Goal: Find specific page/section: Find specific page/section

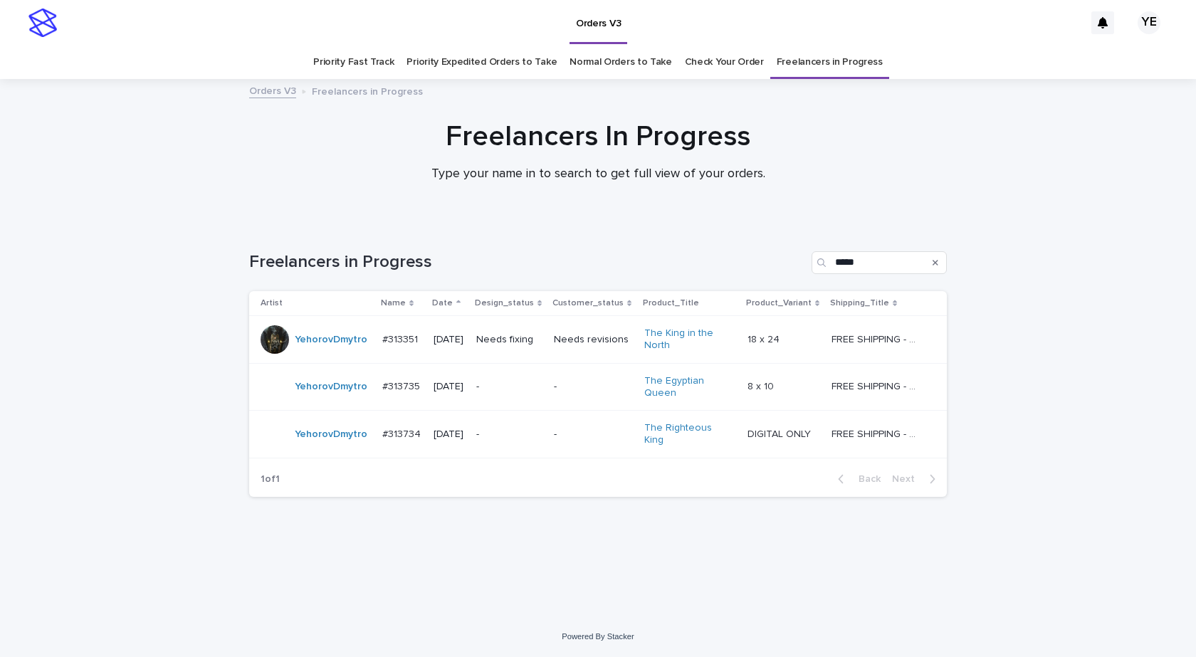
click at [321, 354] on td "YehorovDmytro" at bounding box center [312, 340] width 127 height 48
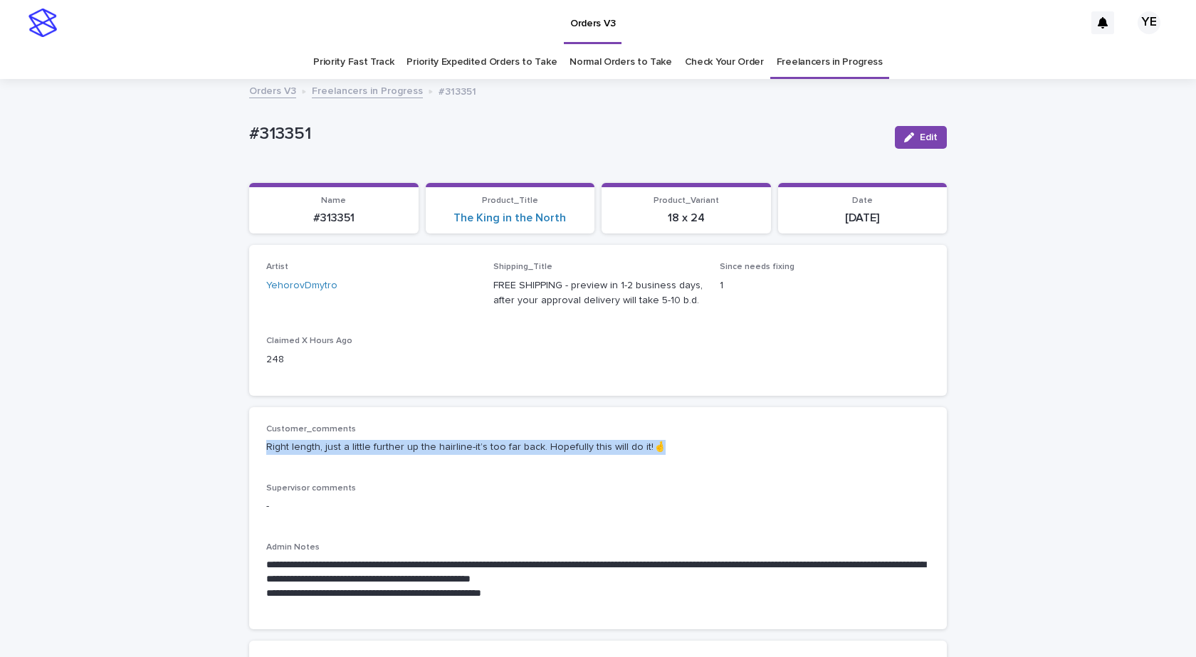
drag, startPoint x: 663, startPoint y: 446, endPoint x: 243, endPoint y: 455, distance: 420.0
click at [249, 455] on div "**********" at bounding box center [597, 518] width 697 height 222
copy p "Right length, just a little further up the hairline-it’s too far back. Hopefull…"
drag, startPoint x: 328, startPoint y: 128, endPoint x: 203, endPoint y: 125, distance: 125.3
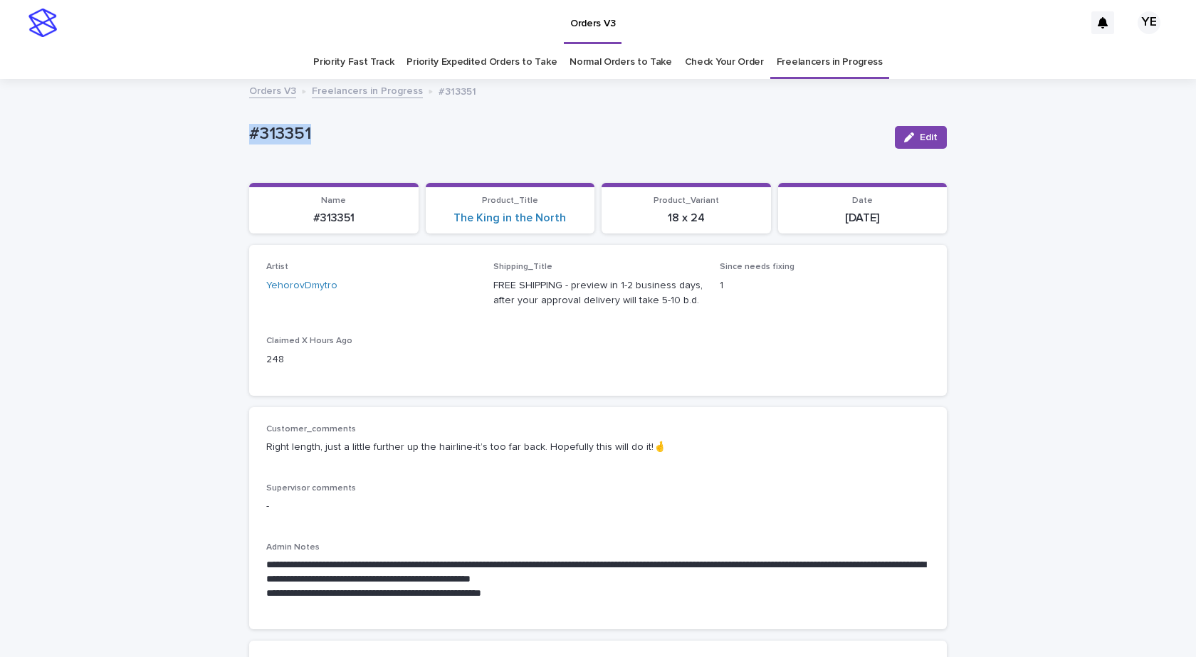
copy p "#313351"
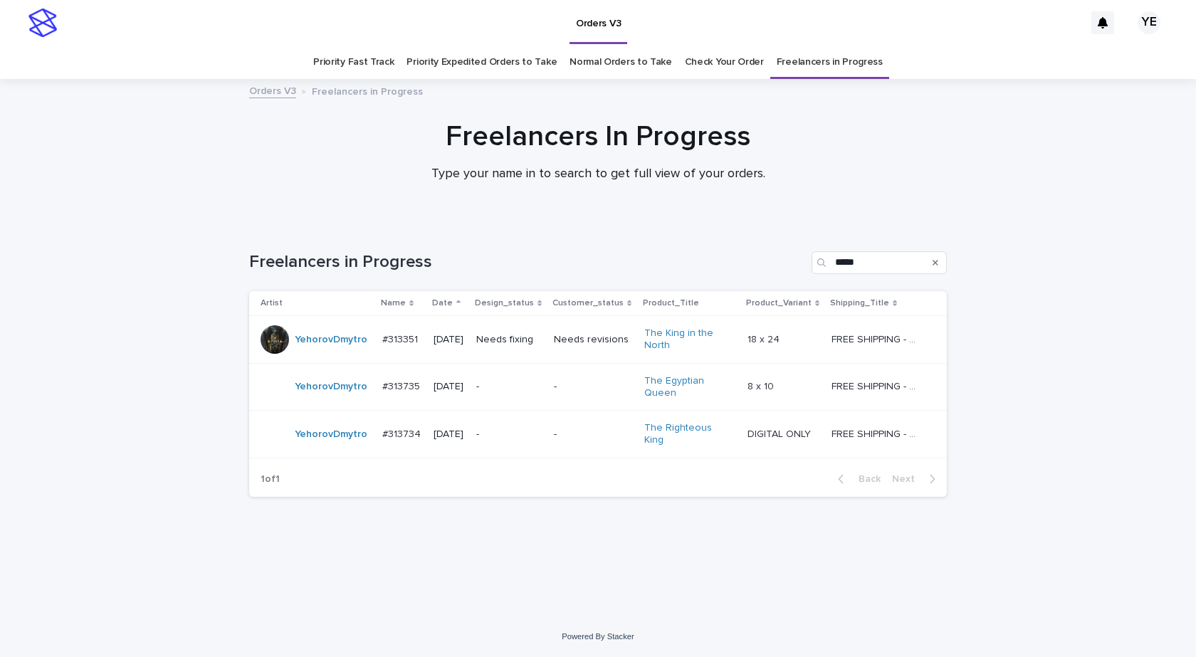
click at [335, 404] on td "YehorovDmytro" at bounding box center [312, 387] width 127 height 48
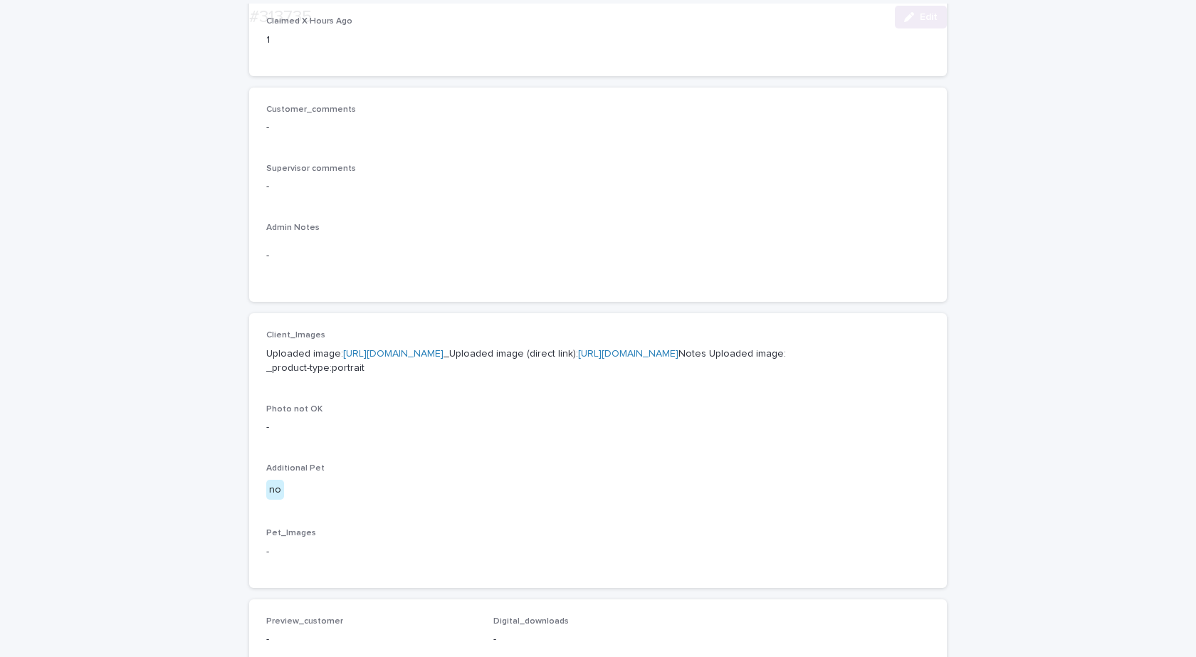
scroll to position [356, 0]
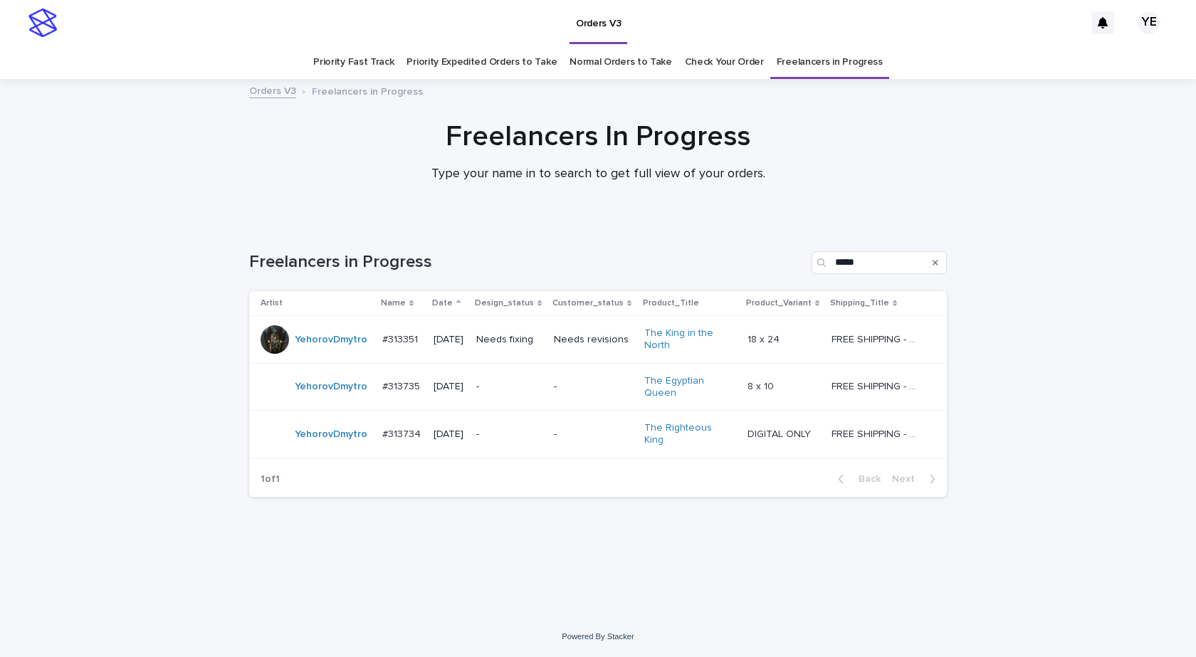
click at [326, 441] on div "YehorovDmytro" at bounding box center [331, 434] width 73 height 23
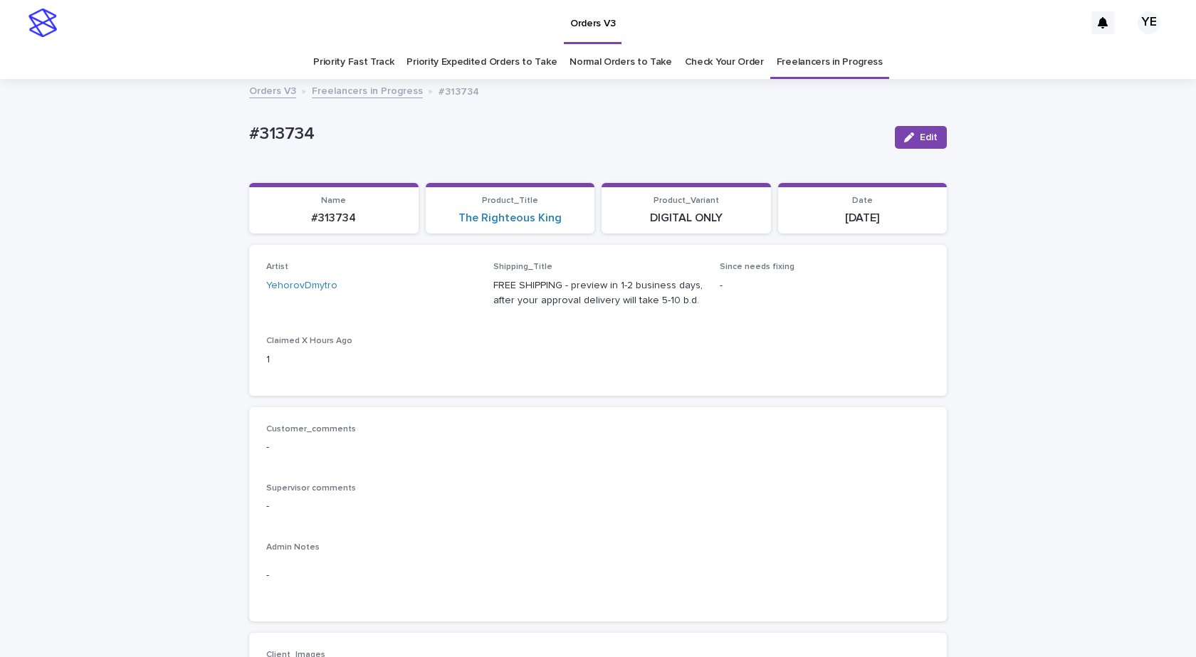
scroll to position [356, 0]
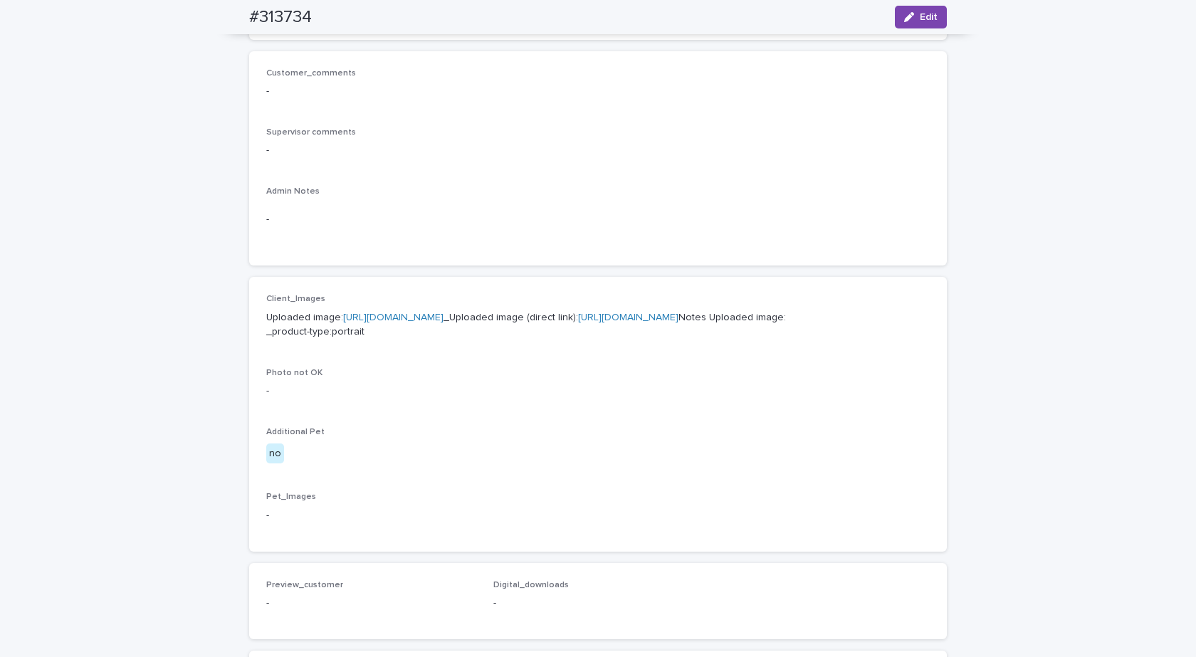
drag, startPoint x: 374, startPoint y: 311, endPoint x: 356, endPoint y: 317, distance: 19.6
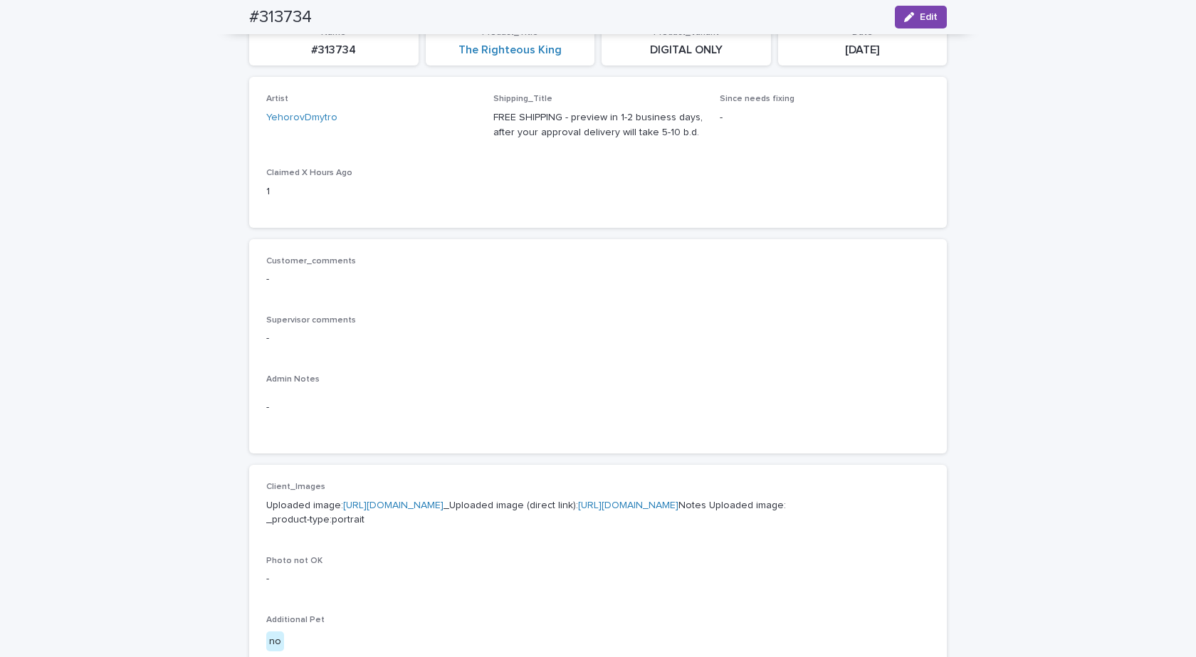
scroll to position [0, 0]
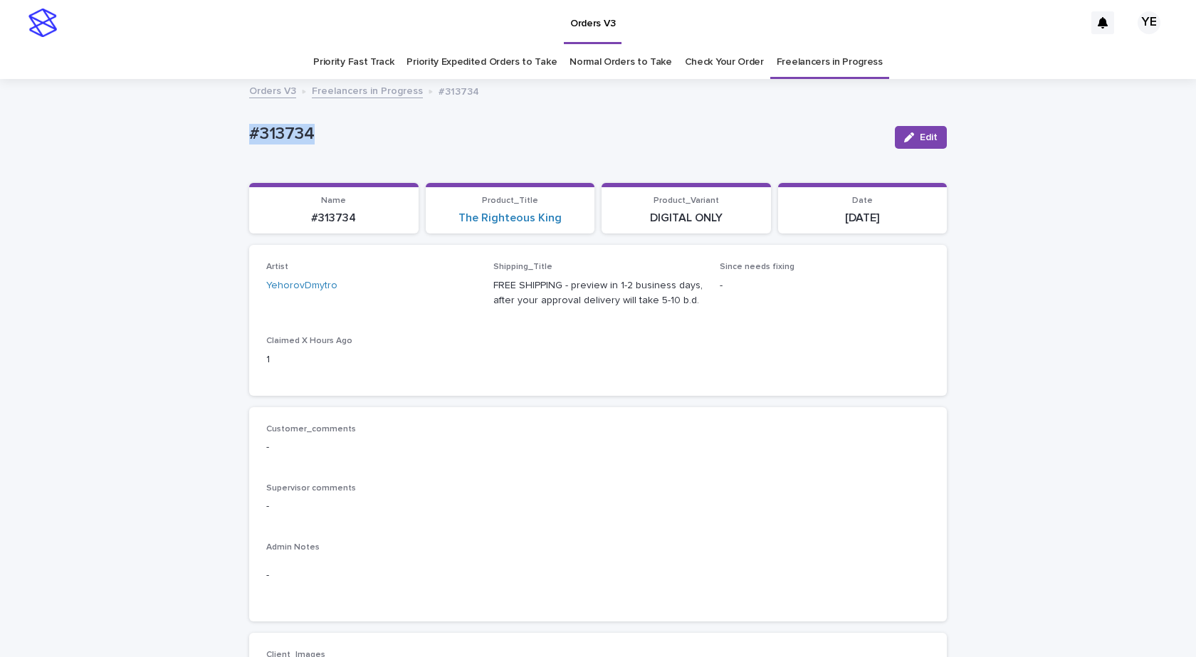
drag, startPoint x: 247, startPoint y: 139, endPoint x: 209, endPoint y: 146, distance: 39.1
copy p "#313734"
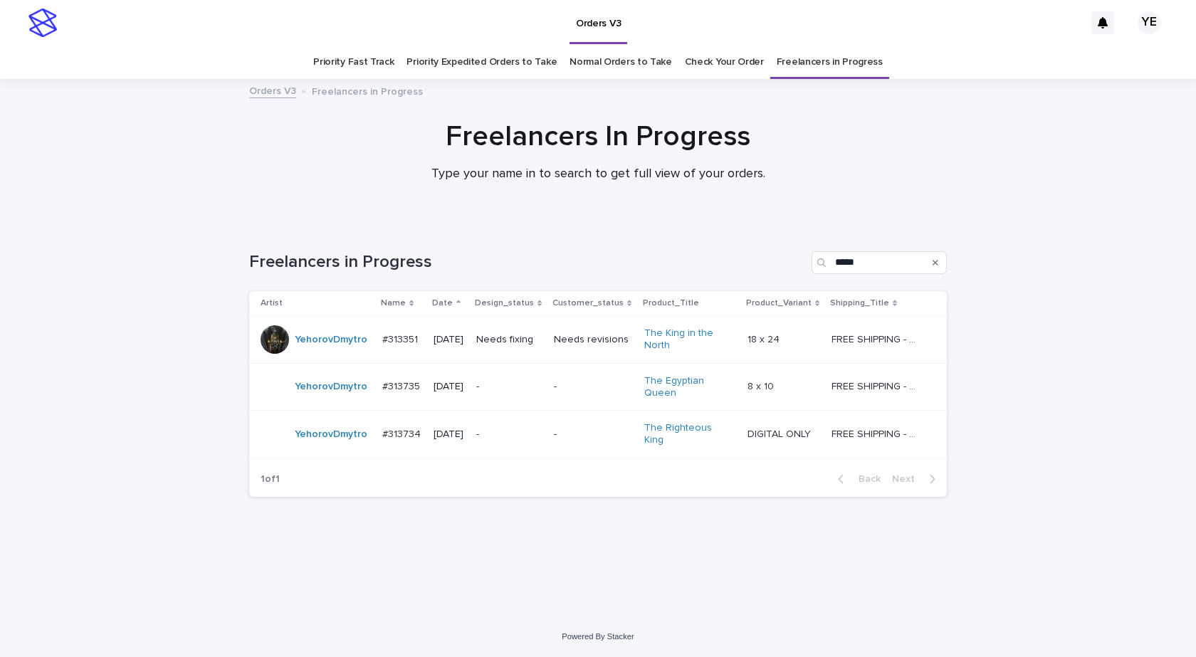
click at [322, 395] on div "YehorovDmytro" at bounding box center [331, 386] width 73 height 23
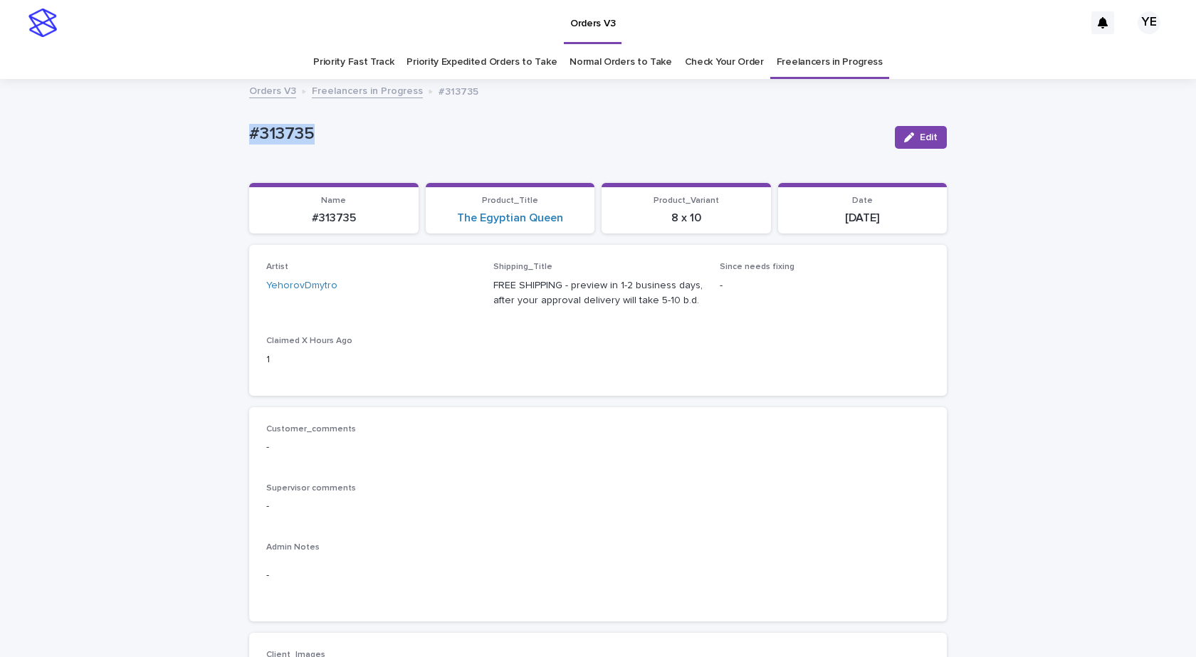
drag, startPoint x: 270, startPoint y: 137, endPoint x: 145, endPoint y: 157, distance: 126.1
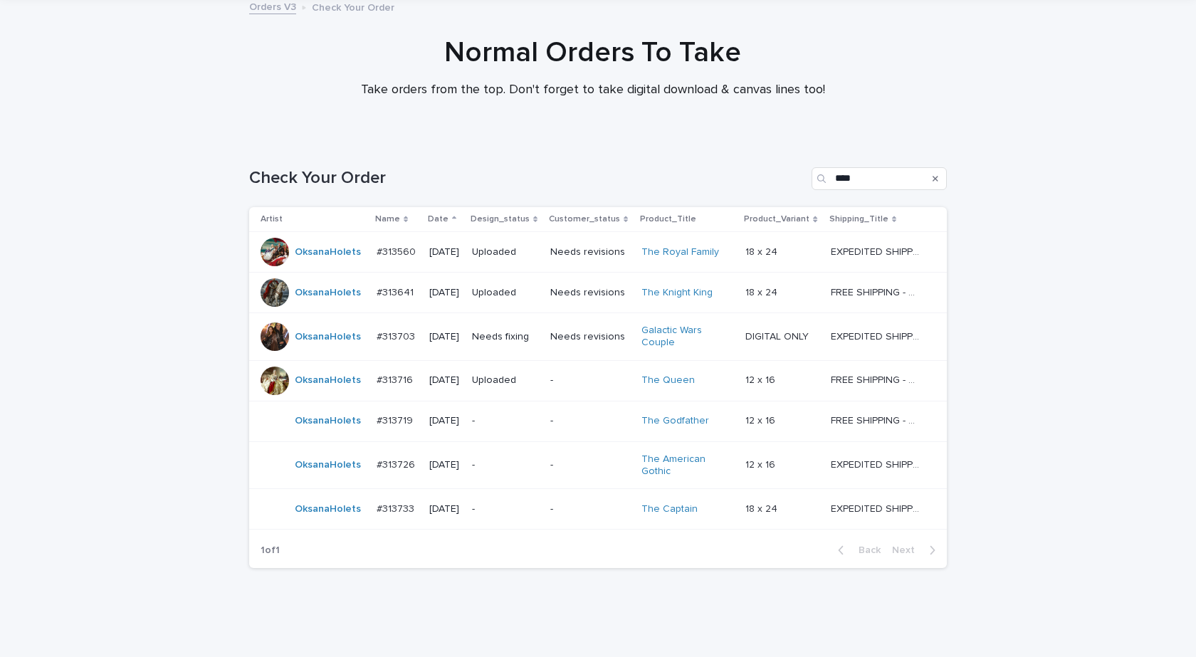
scroll to position [118, 0]
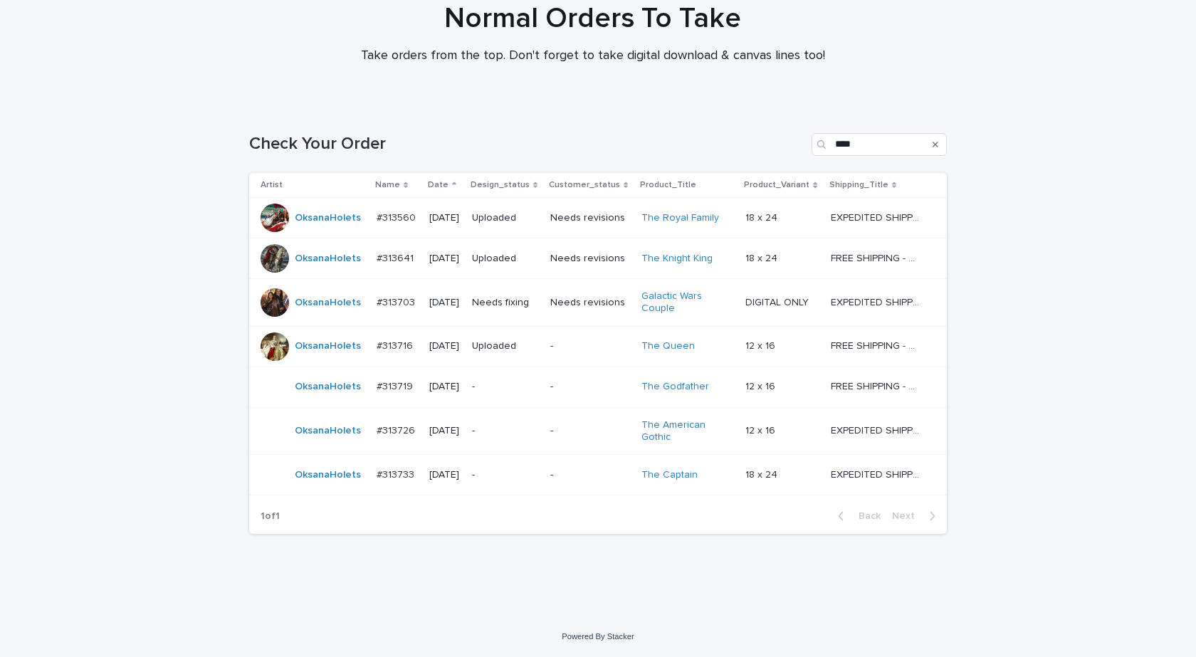
click at [319, 444] on div "OksanaHolets" at bounding box center [312, 431] width 105 height 28
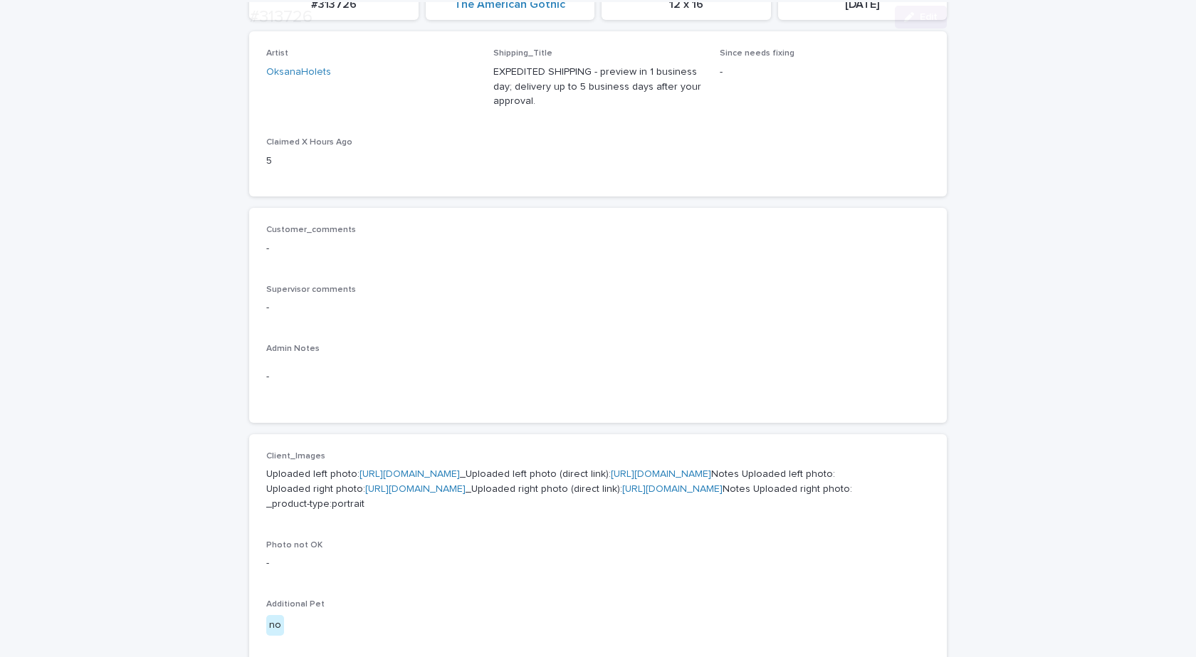
scroll to position [427, 0]
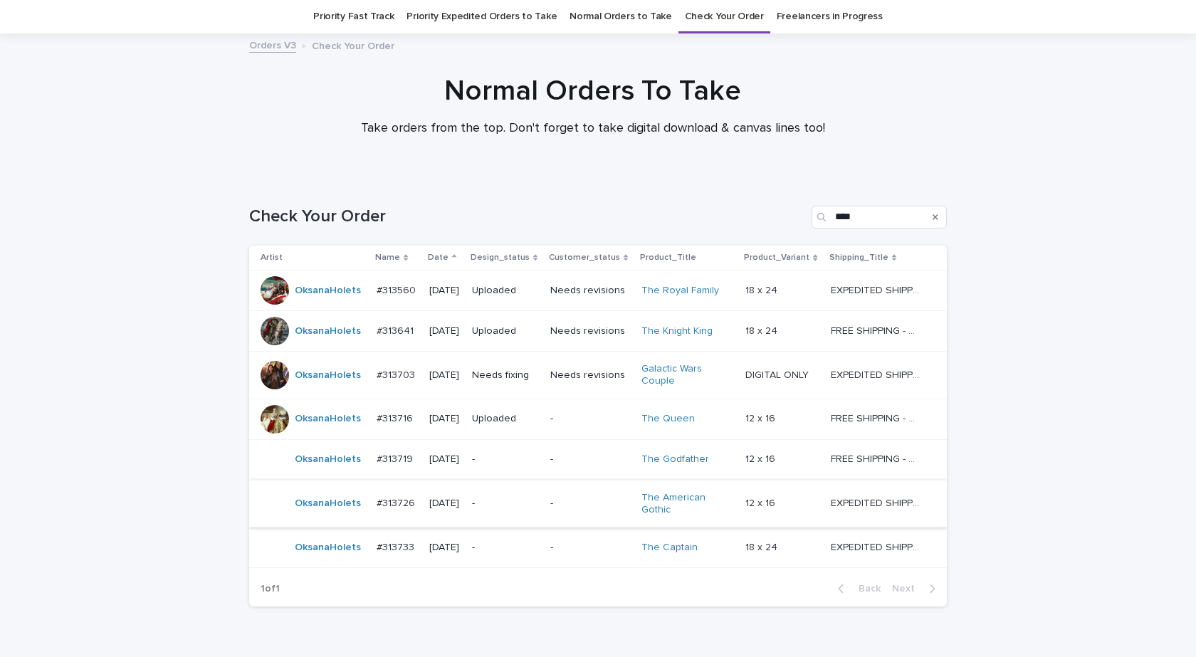
scroll to position [118, 0]
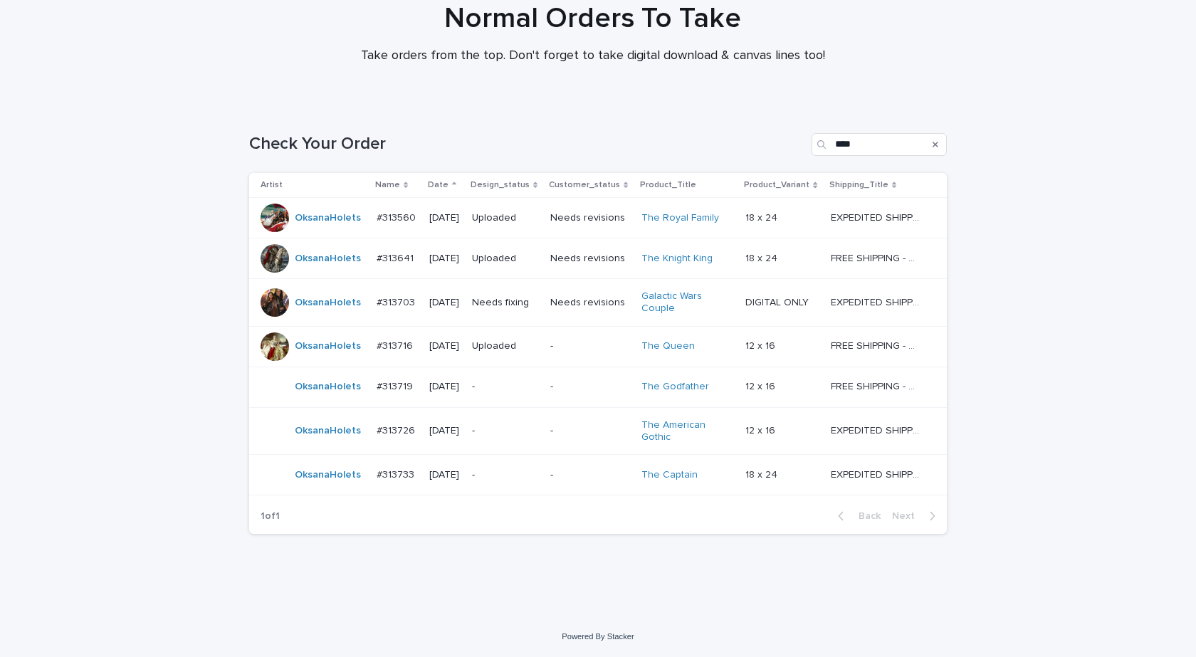
click at [318, 491] on td "OksanaHolets" at bounding box center [310, 475] width 122 height 41
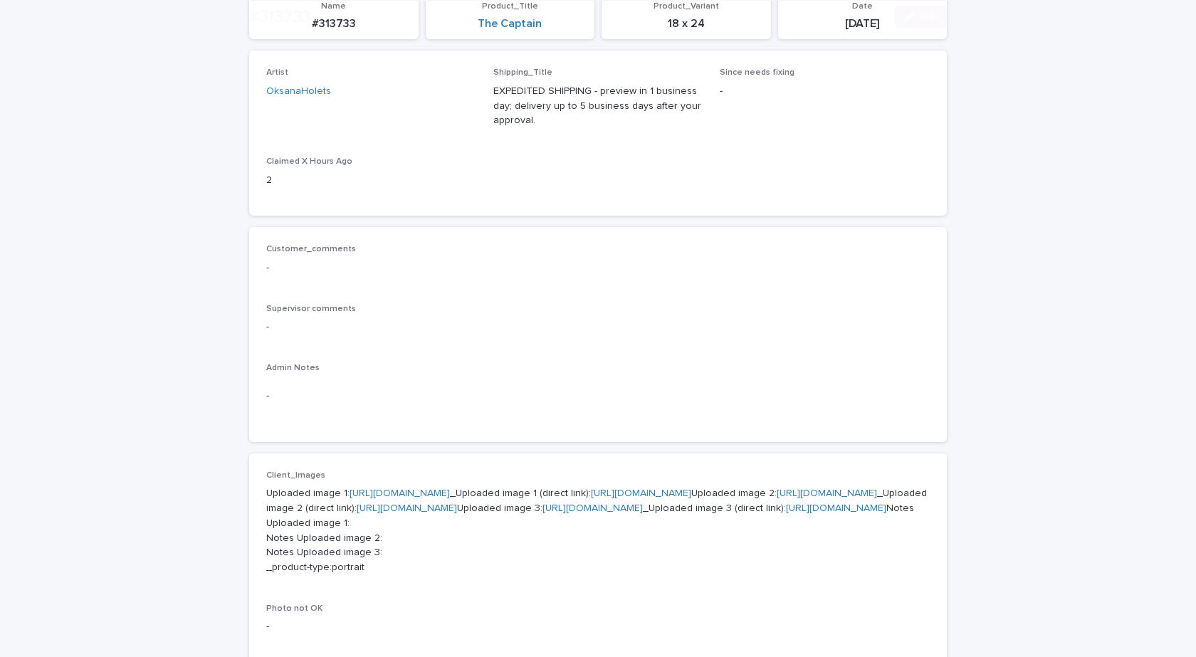
scroll to position [427, 0]
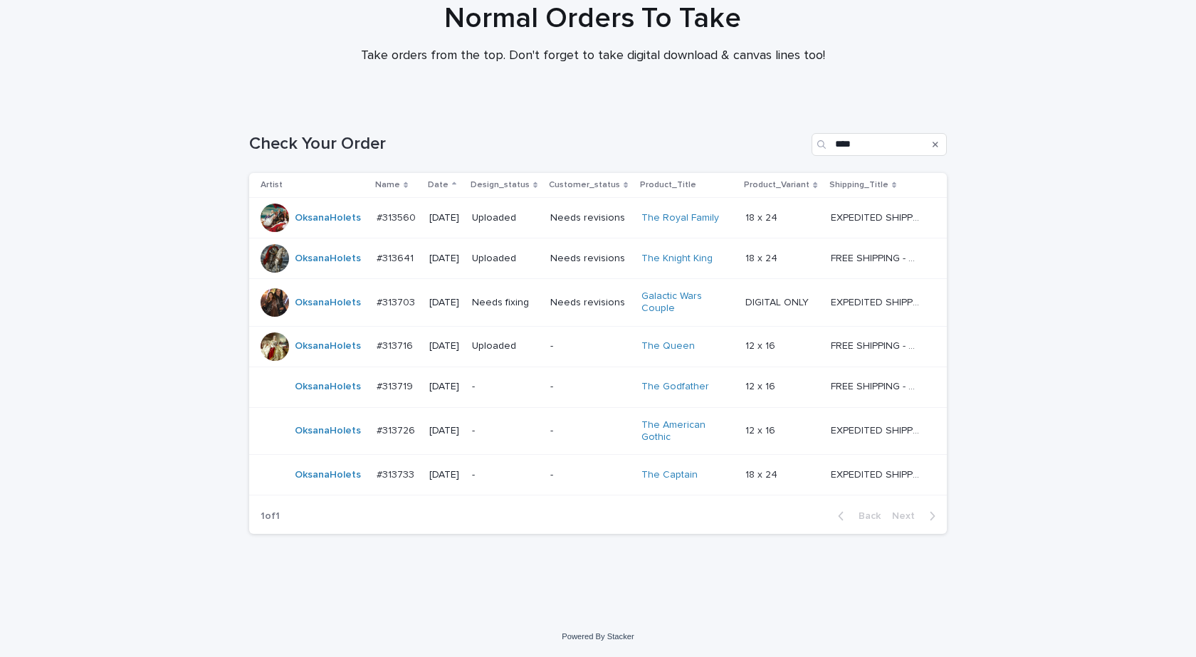
scroll to position [46, 0]
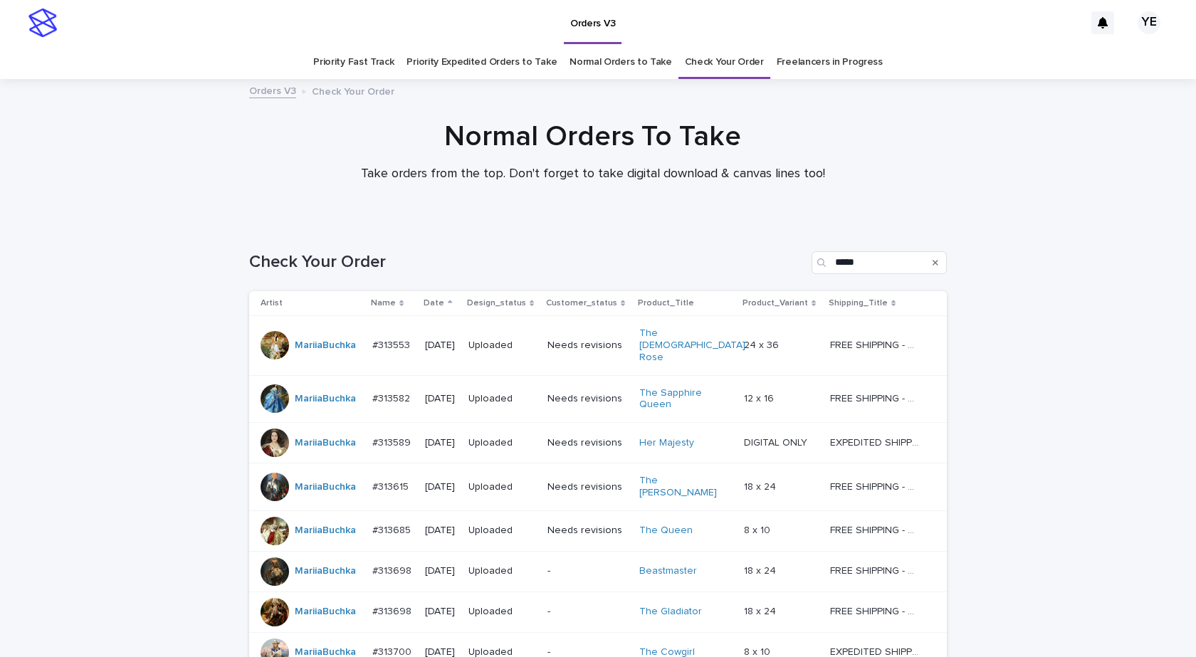
scroll to position [152, 0]
